Goal: Navigation & Orientation: Find specific page/section

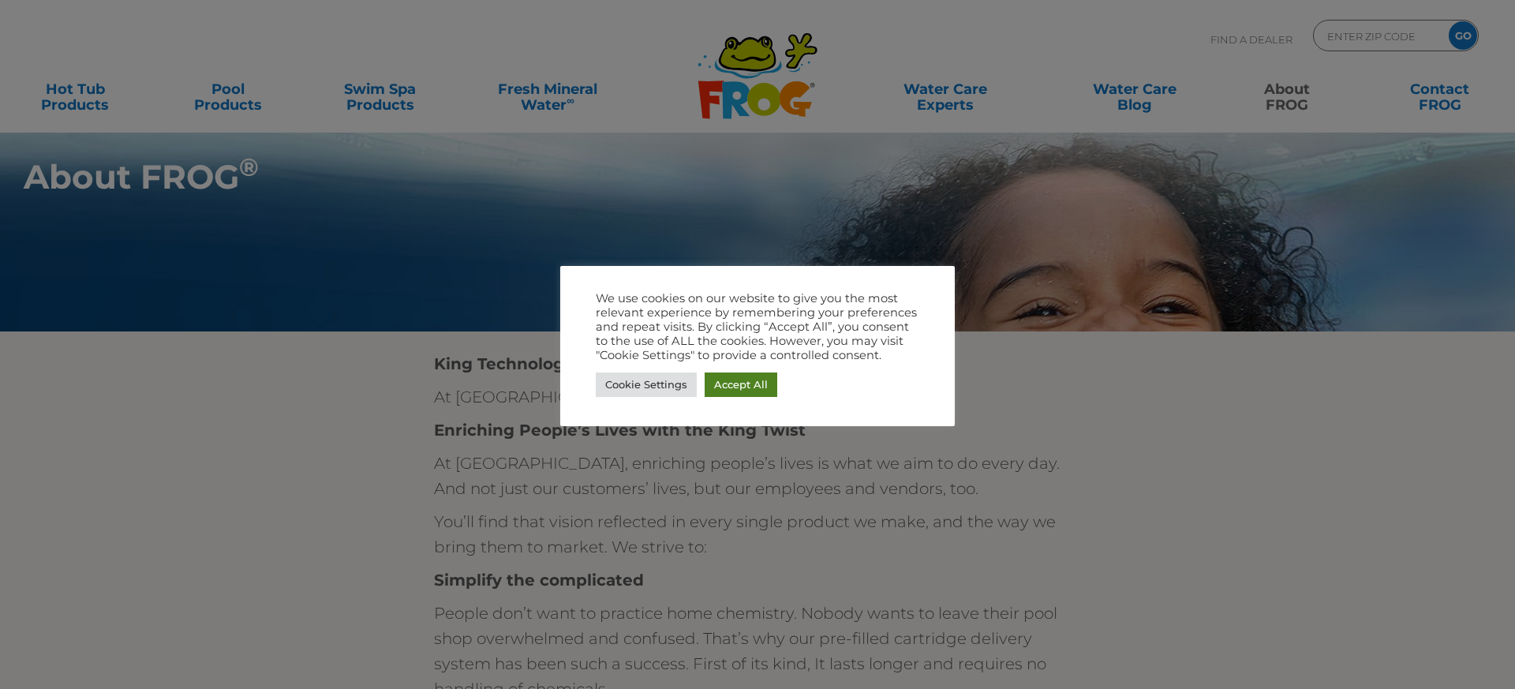
click at [742, 389] on link "Accept All" at bounding box center [740, 384] width 73 height 24
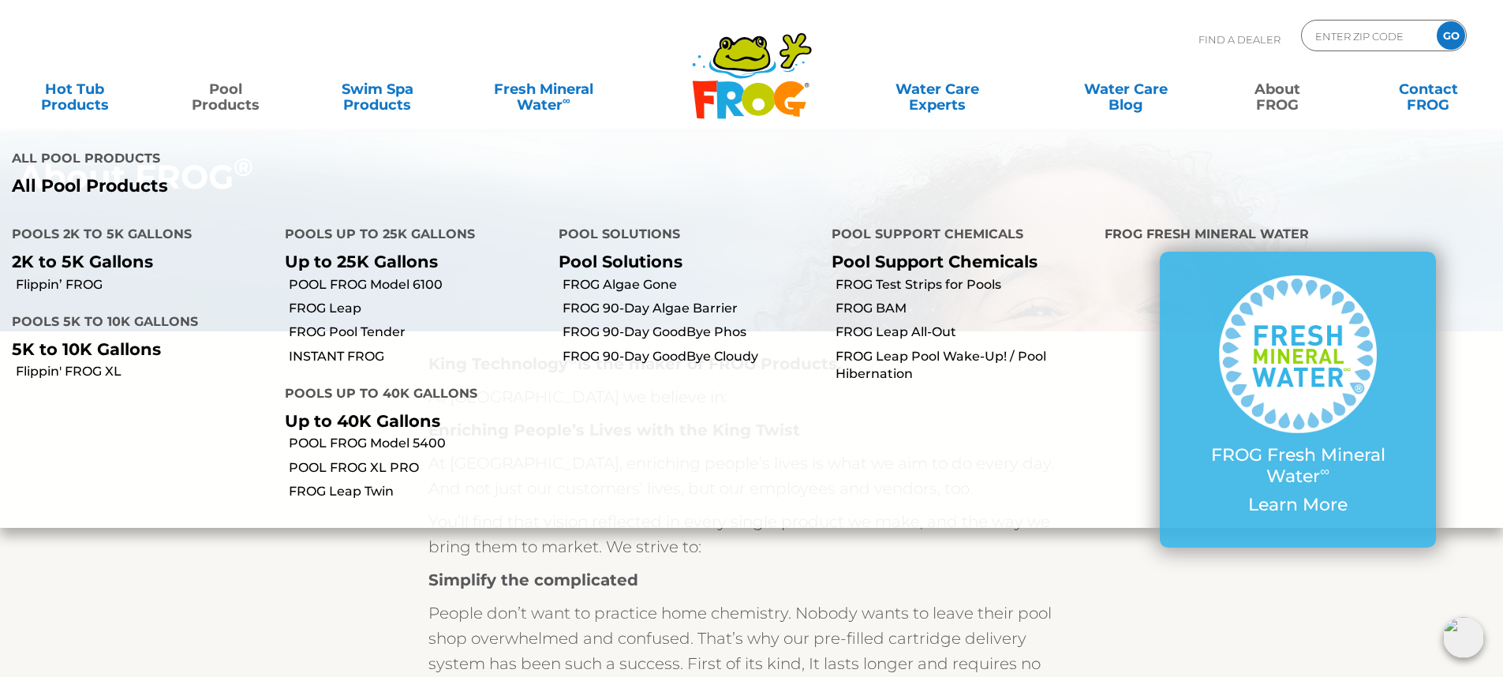
click at [230, 91] on link "Pool Products" at bounding box center [226, 89] width 118 height 32
